Goal: Task Accomplishment & Management: Complete application form

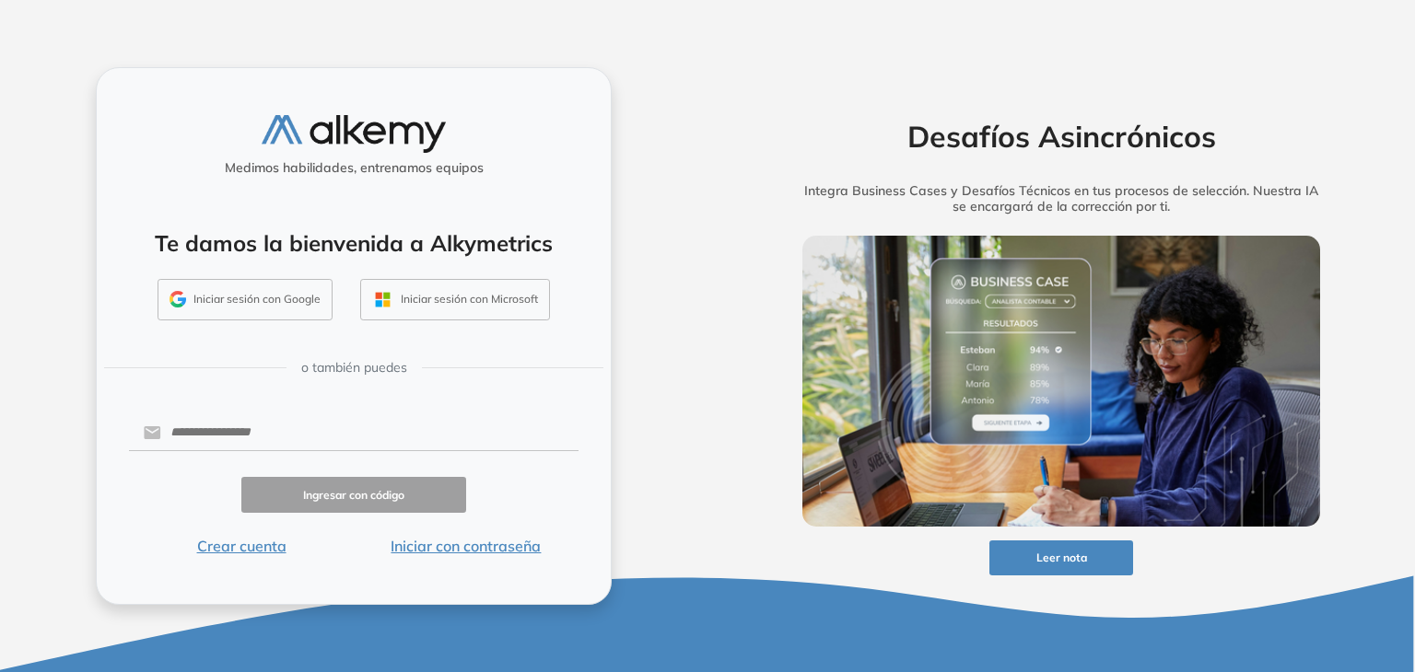
click at [291, 305] on button "Iniciar sesión con Google" at bounding box center [244, 300] width 175 height 42
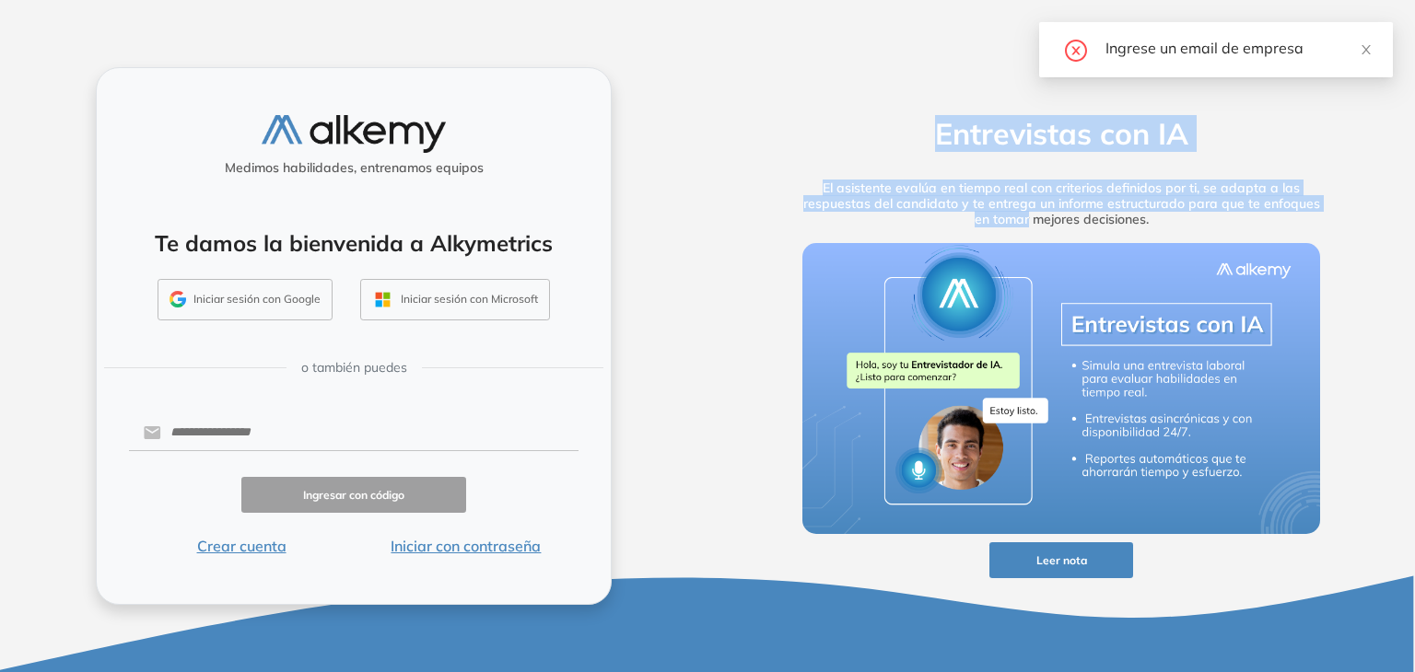
drag, startPoint x: 0, startPoint y: 0, endPoint x: 823, endPoint y: 469, distance: 947.5
click at [823, 469] on div "Entrevistas con IA El asistente evalúa en tiempo real con criterios definidos p…" at bounding box center [1060, 336] width 707 height 672
click at [281, 295] on button "Iniciar sesión con Google" at bounding box center [244, 300] width 175 height 42
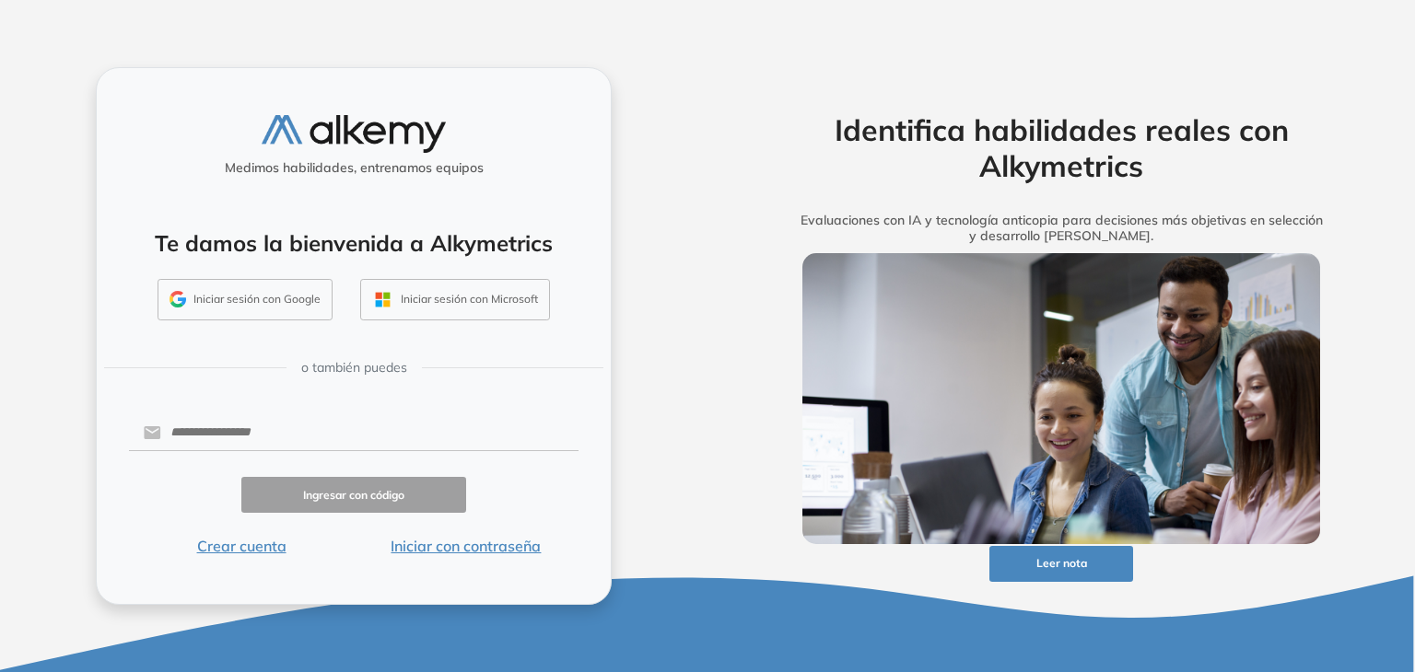
click at [276, 309] on button "Iniciar sesión con Google" at bounding box center [244, 300] width 175 height 42
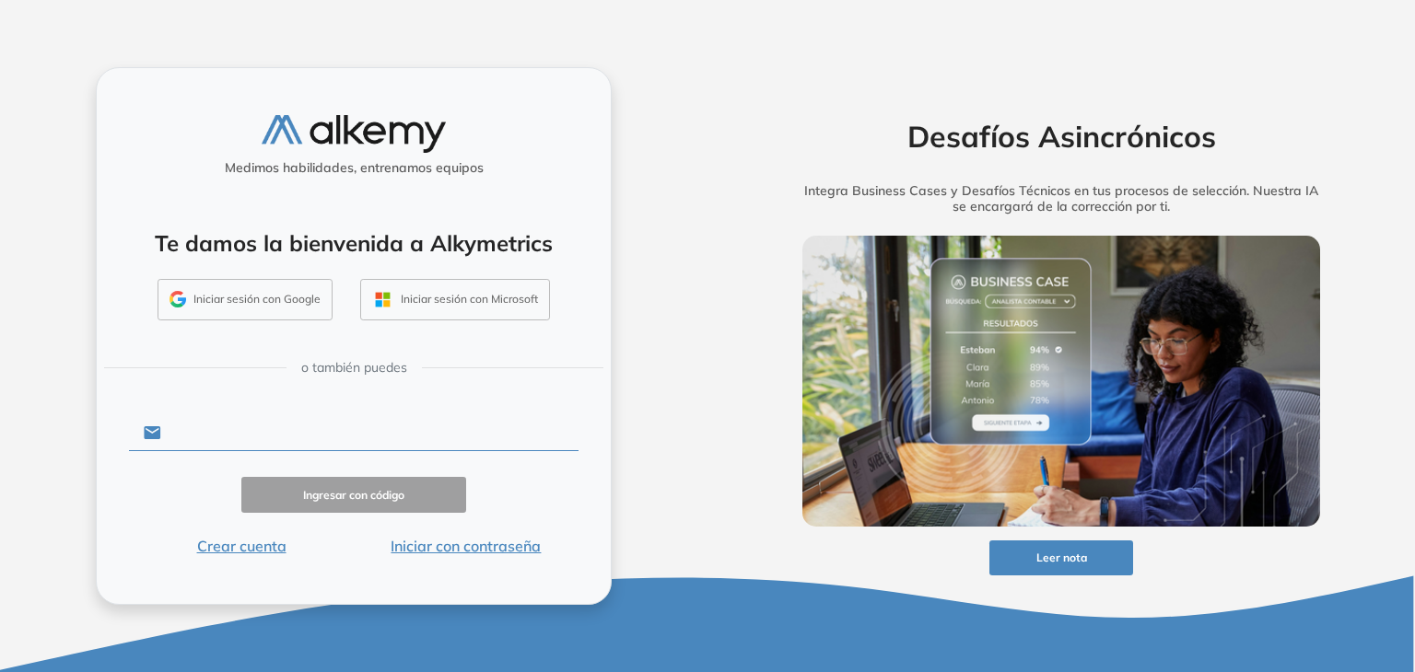
click at [341, 430] on input "text" at bounding box center [369, 432] width 417 height 35
type input "**********"
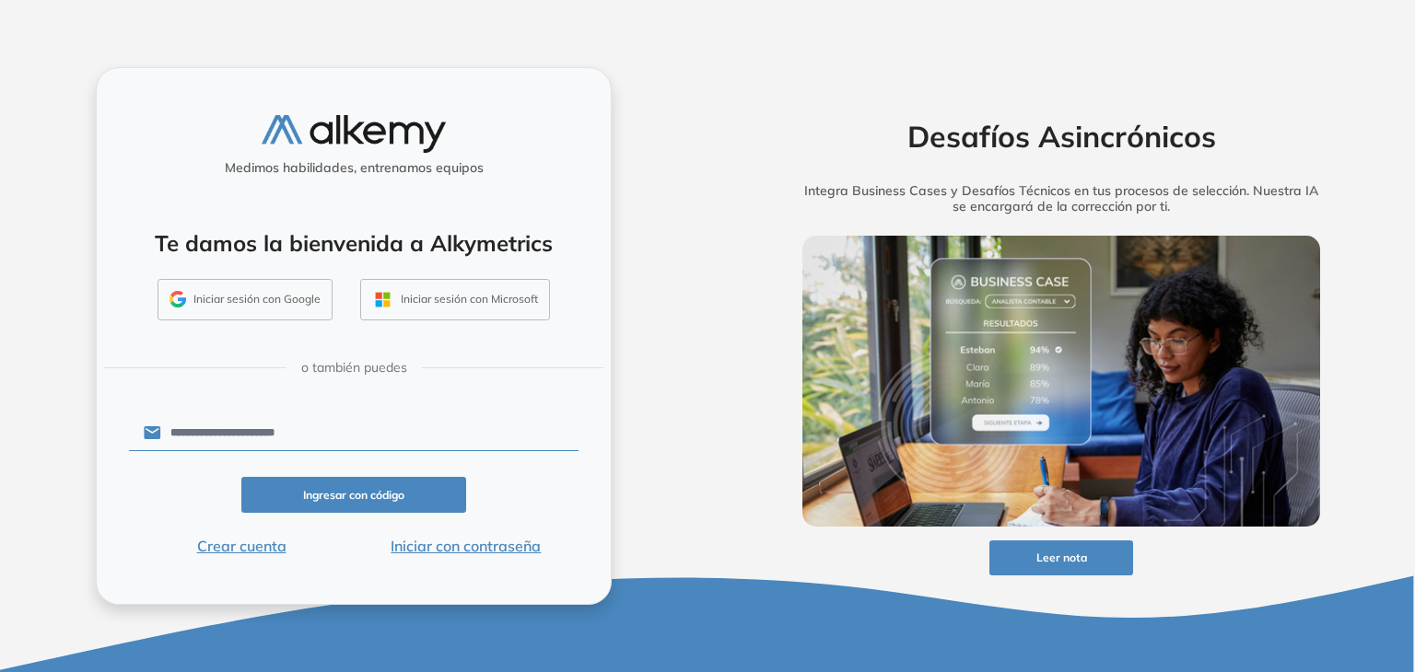
click at [313, 318] on button "Iniciar sesión con Google" at bounding box center [244, 300] width 175 height 42
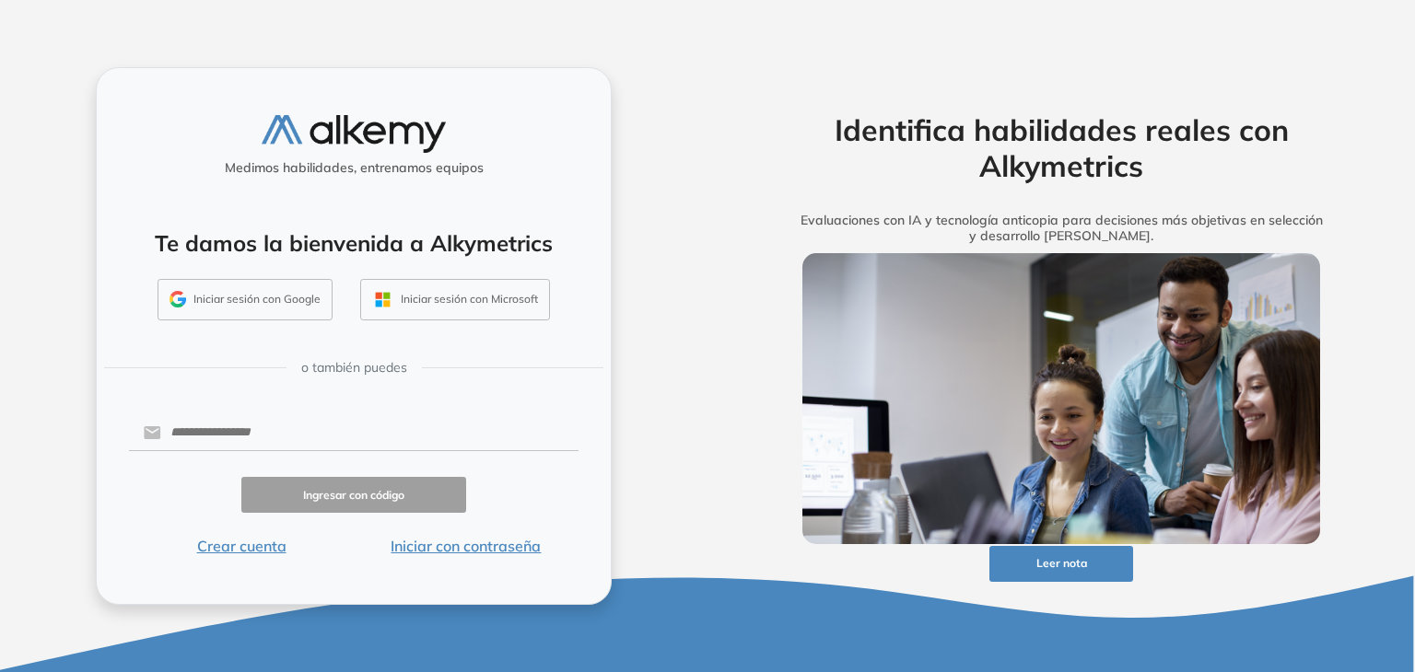
click at [256, 284] on button "Iniciar sesión con Google" at bounding box center [244, 300] width 175 height 42
